Goal: Information Seeking & Learning: Learn about a topic

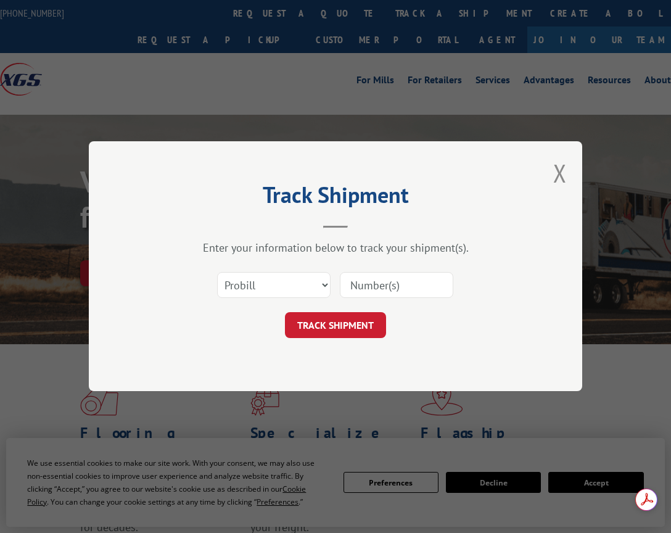
click at [366, 286] on input at bounding box center [397, 286] width 114 height 26
type input "17687865"
click button "TRACK SHIPMENT" at bounding box center [335, 326] width 101 height 26
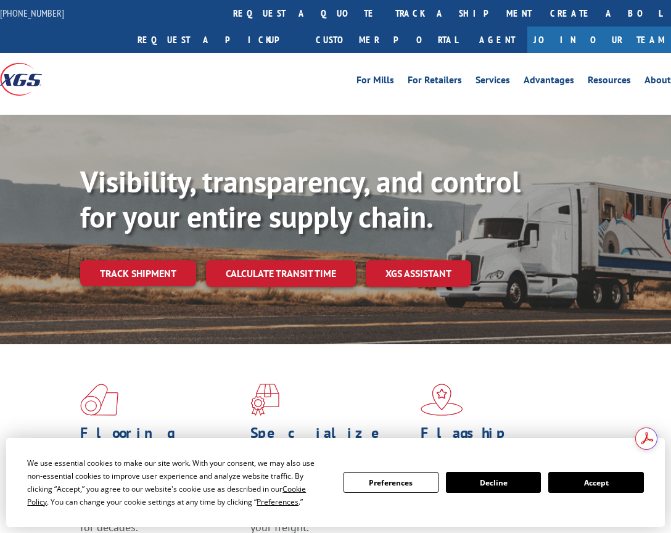
click at [377, 53] on div "For Mills For Retailers Services Advantages Resources About For Mills For Retai…" at bounding box center [335, 79] width 671 height 52
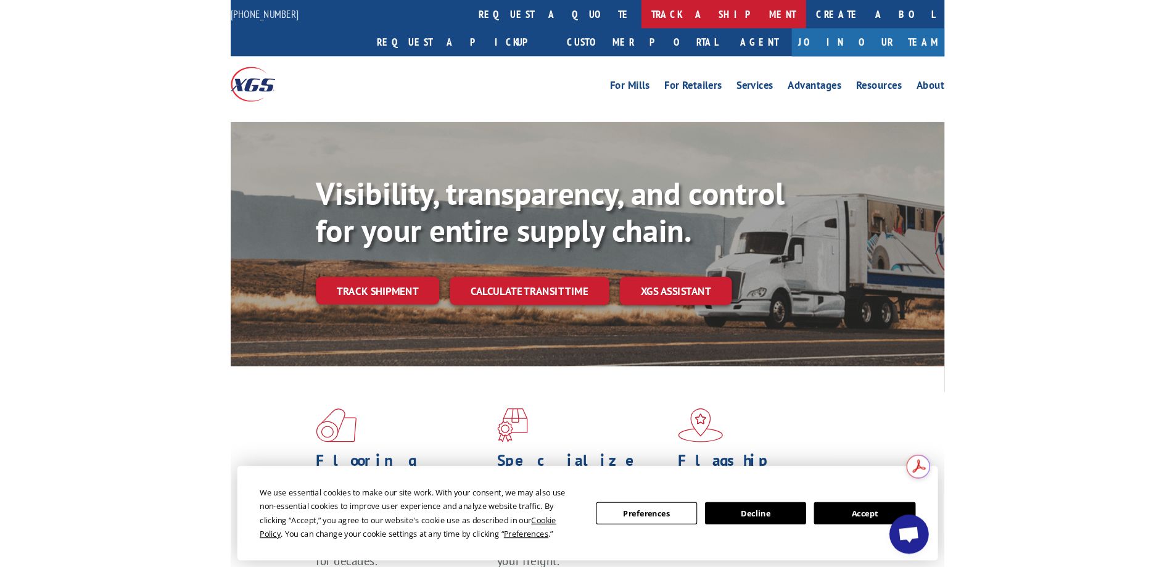
scroll to position [35, 0]
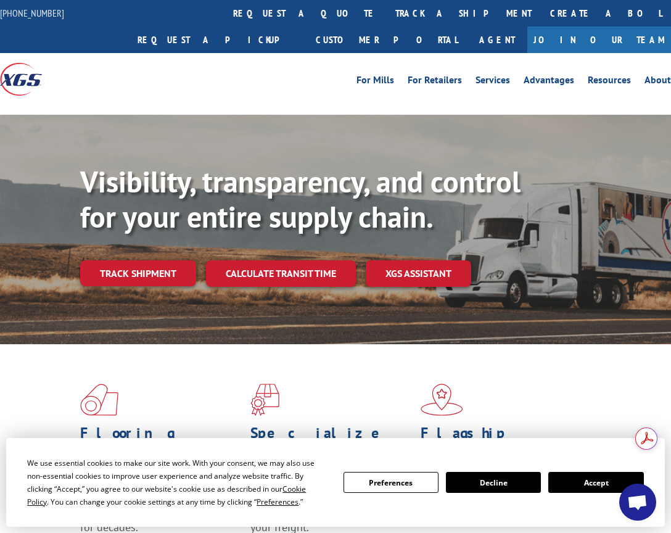
click at [168, 81] on div "For Mills For Retailers Services Advantages Resources About For Mills For Retai…" at bounding box center [419, 79] width 503 height 19
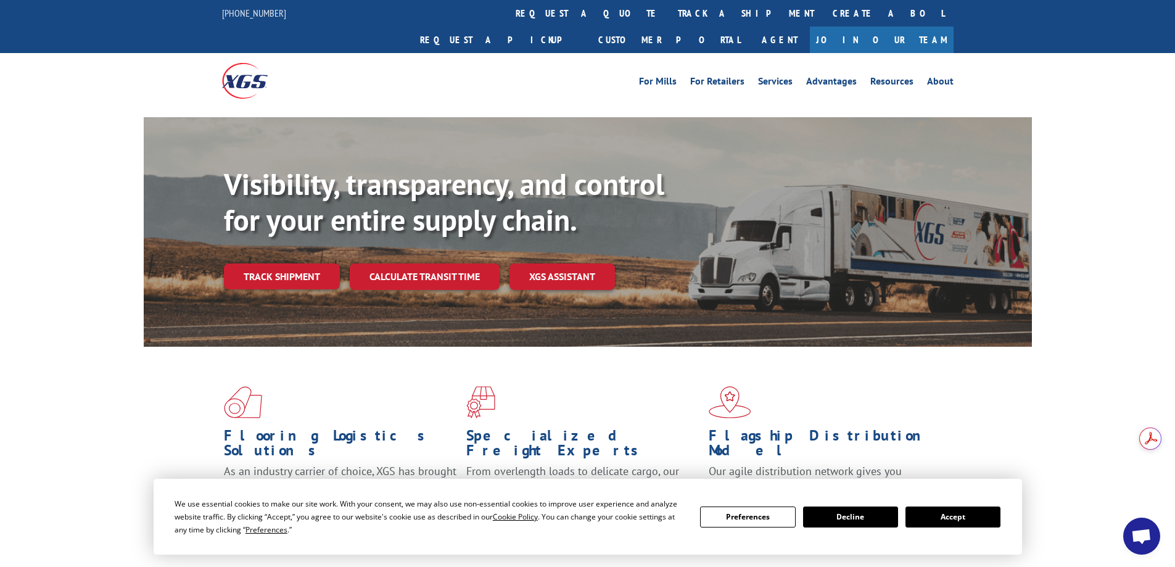
click at [671, 516] on button "Accept" at bounding box center [953, 517] width 95 height 21
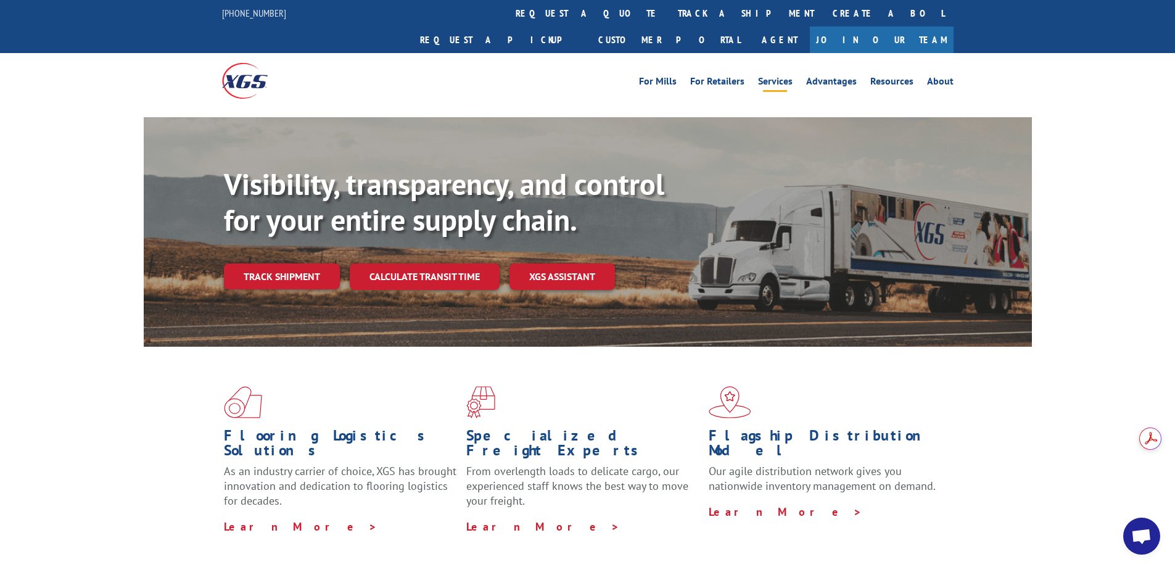
click at [671, 77] on link "Services" at bounding box center [775, 84] width 35 height 14
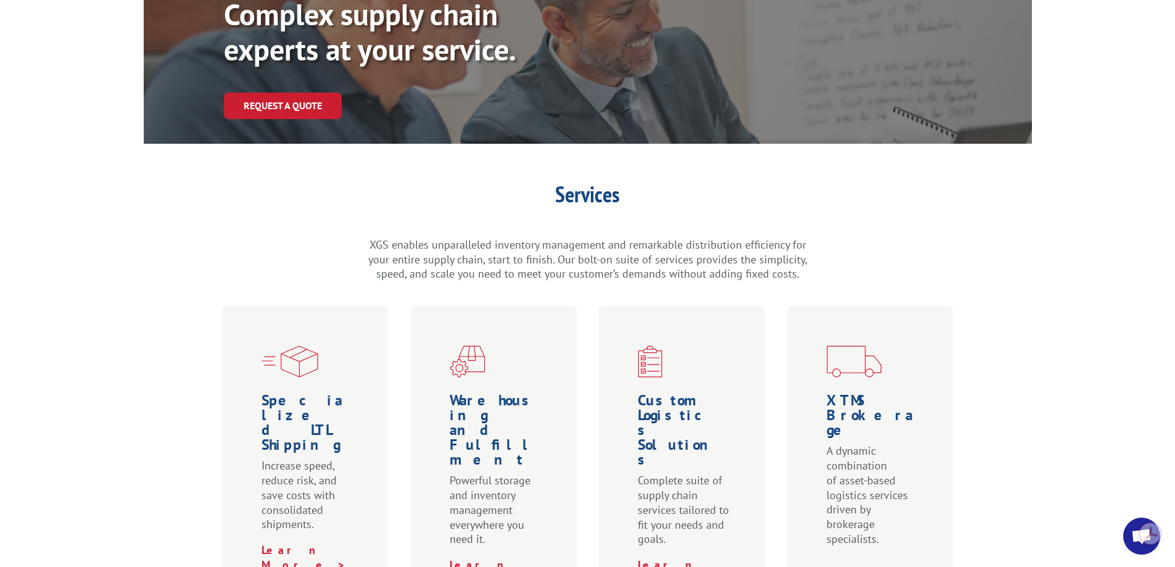
scroll to position [62, 0]
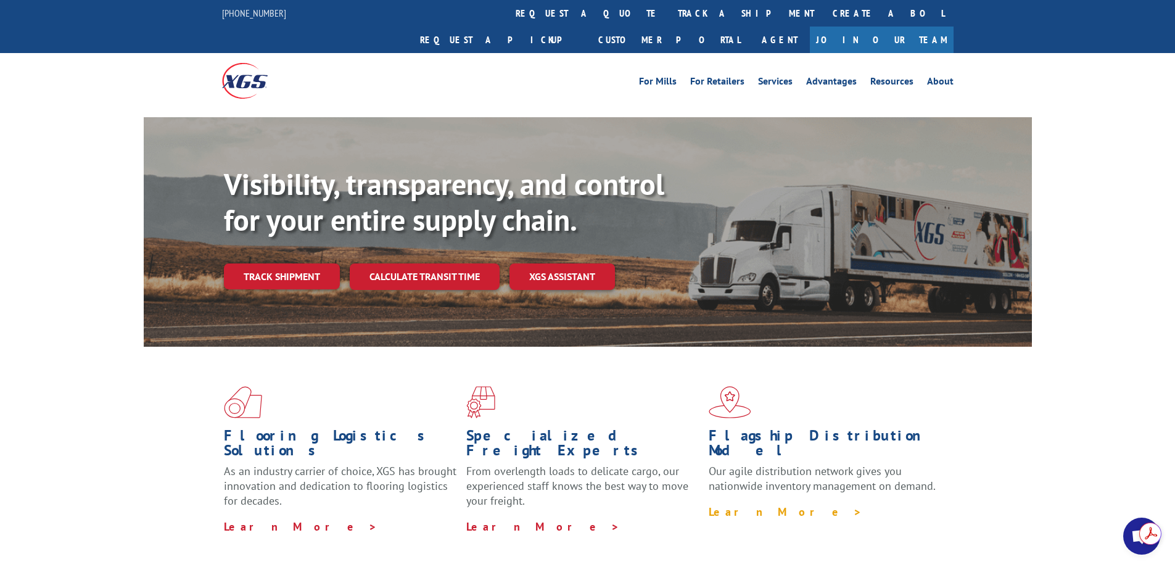
click at [753, 505] on link "Learn More >" at bounding box center [786, 512] width 154 height 14
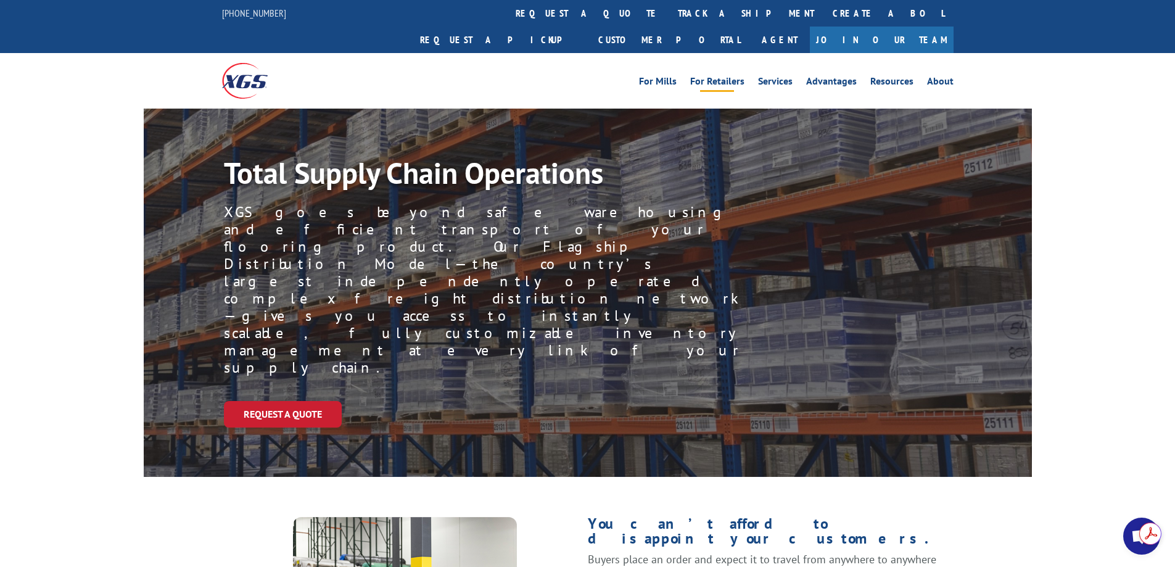
scroll to position [35, 0]
click at [902, 77] on link "Resources" at bounding box center [892, 84] width 43 height 14
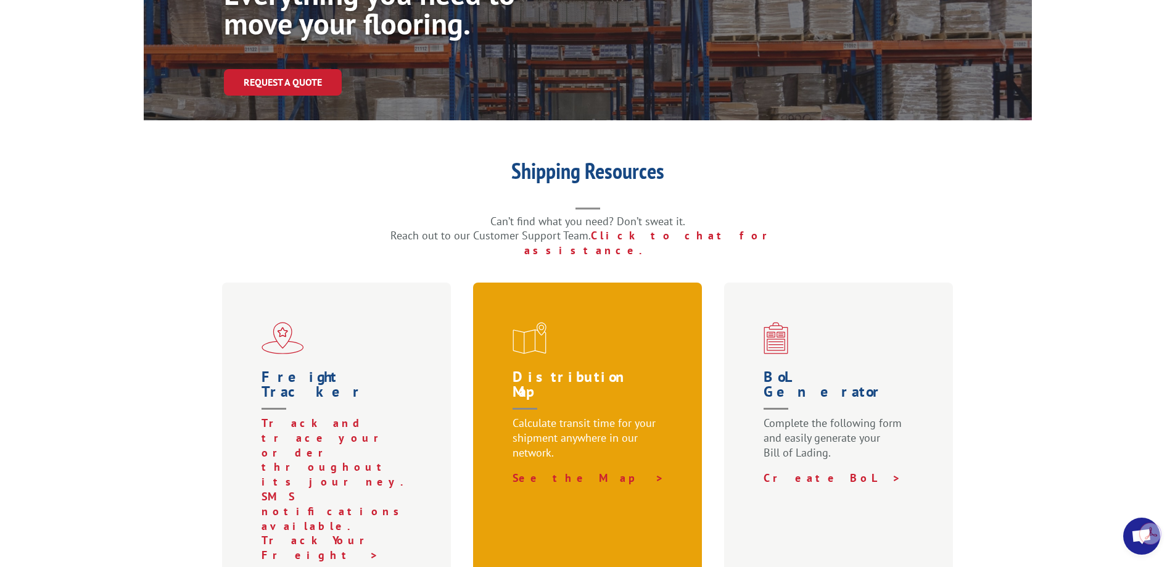
scroll to position [185, 0]
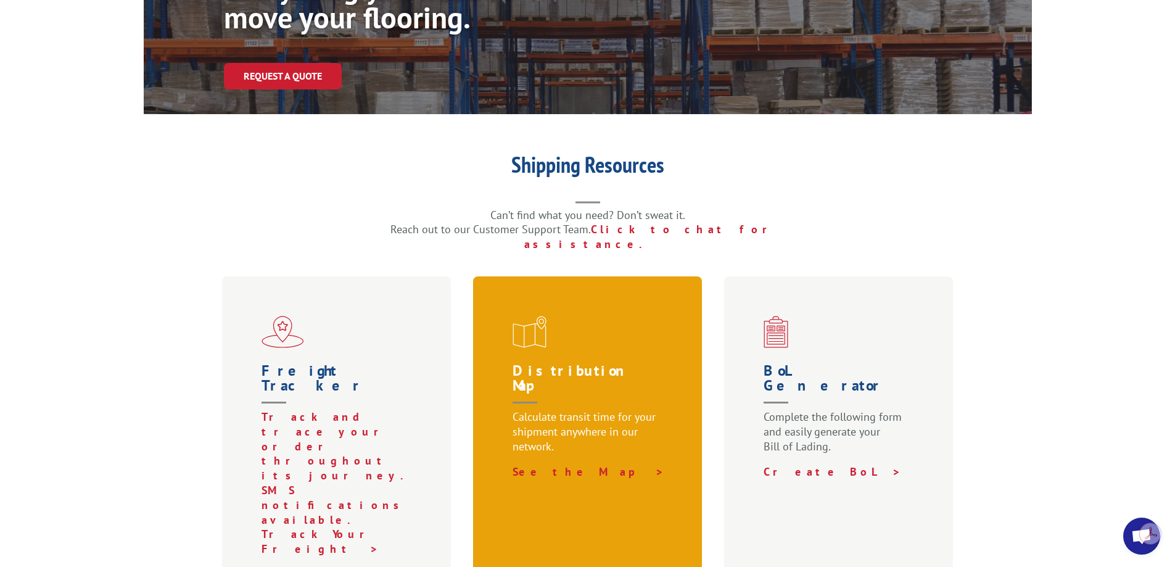
click at [550, 410] on p "Calculate transit time for your shipment anywhere in our network." at bounding box center [590, 437] width 155 height 55
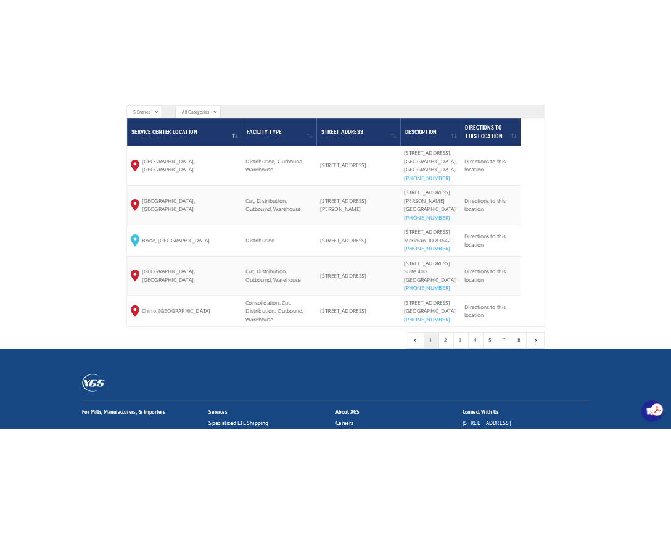
scroll to position [1073, 0]
